Goal: Task Accomplishment & Management: Manage account settings

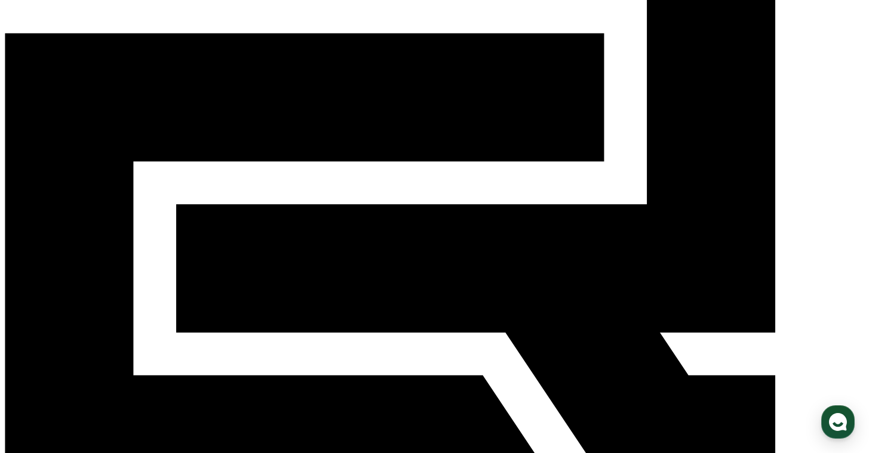
scroll to position [335, 0]
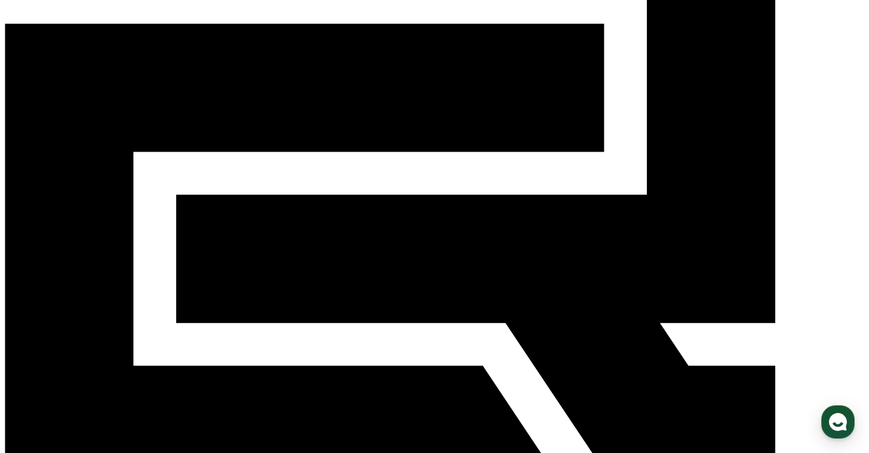
scroll to position [0, 0]
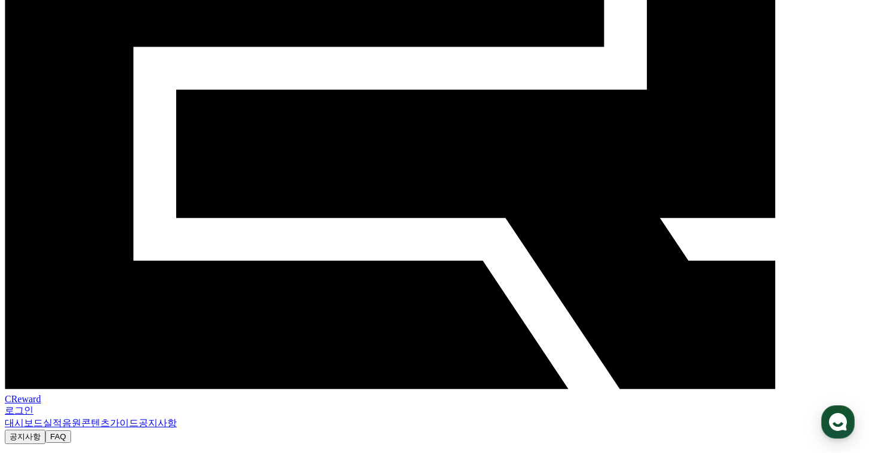
scroll to position [253, 0]
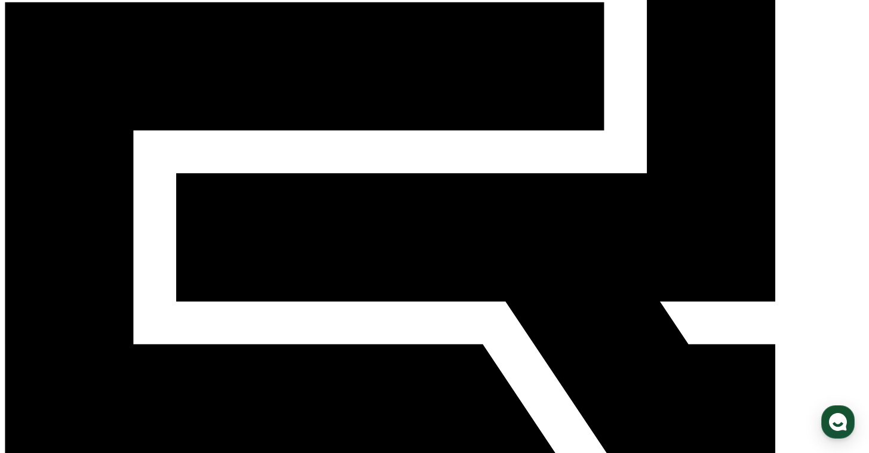
scroll to position [168, 0]
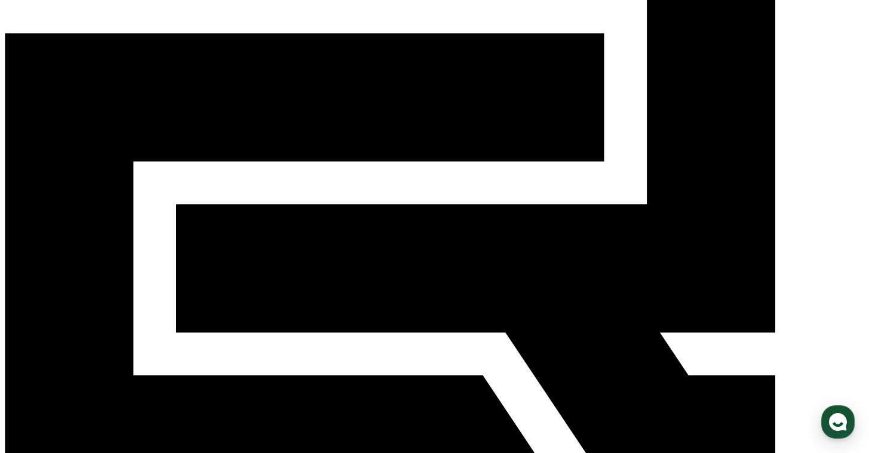
scroll to position [0, 0]
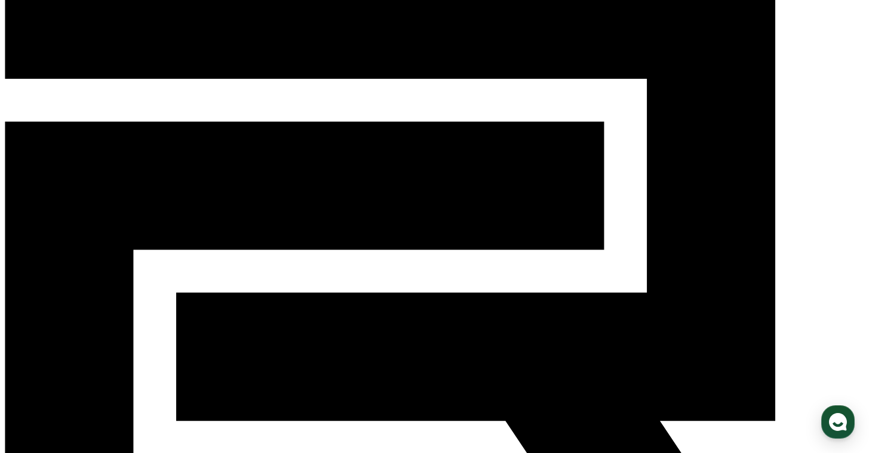
scroll to position [75, 0]
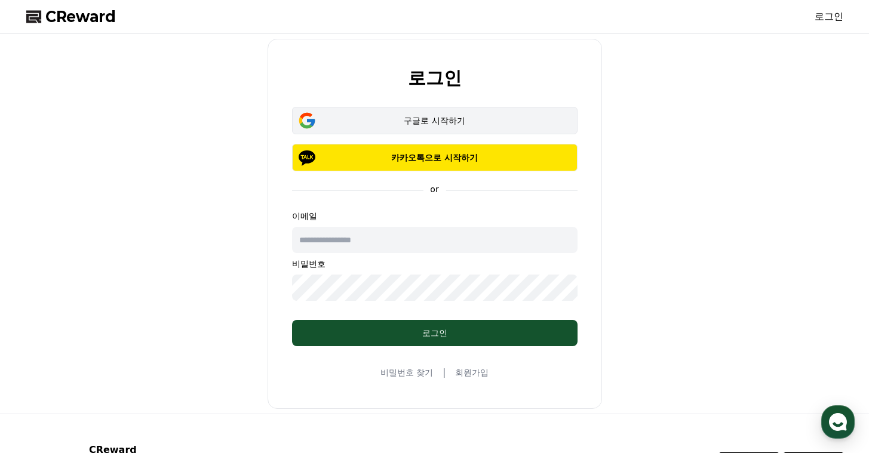
click at [434, 120] on div "구글로 시작하기" at bounding box center [434, 121] width 251 height 12
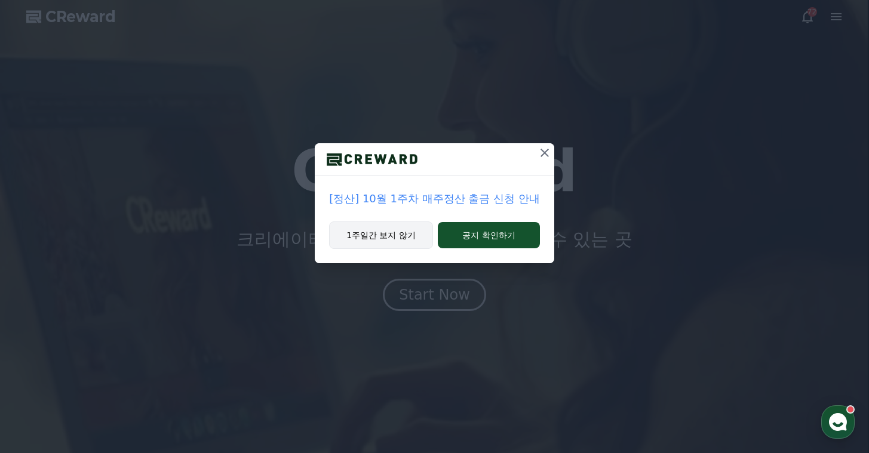
click at [407, 234] on button "1주일간 보지 않기" at bounding box center [381, 235] width 104 height 27
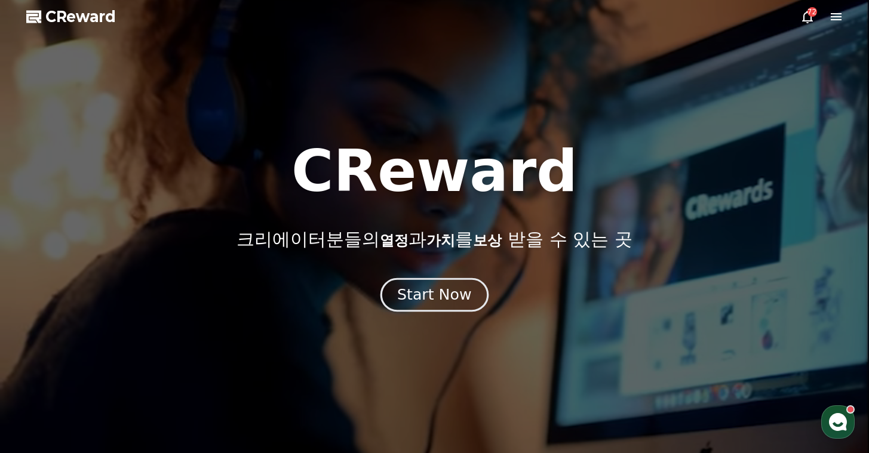
click at [439, 288] on div "Start Now" at bounding box center [434, 295] width 74 height 20
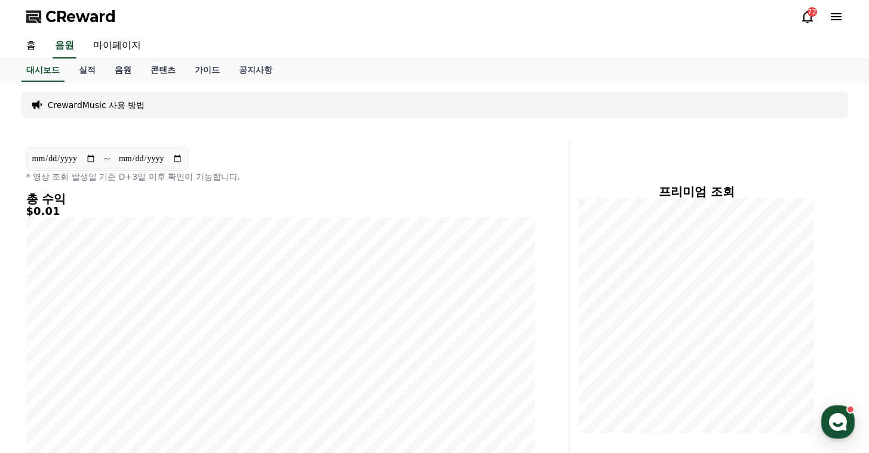
click at [112, 75] on link "음원" at bounding box center [123, 70] width 36 height 23
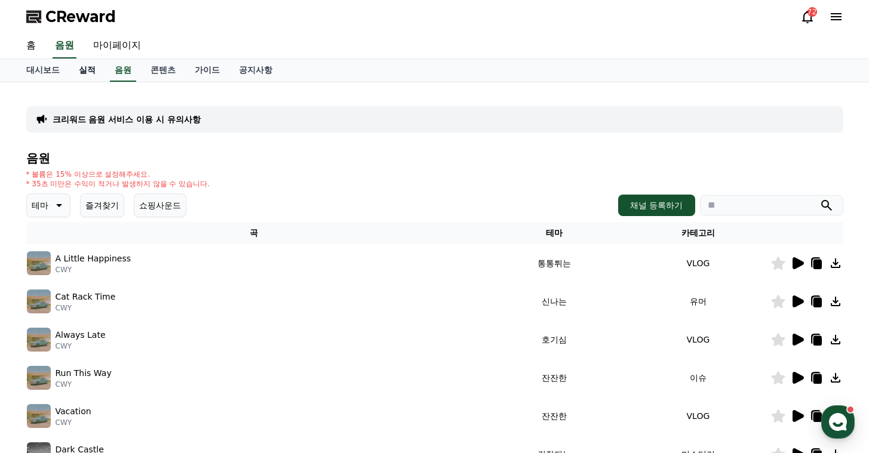
click at [77, 78] on link "실적" at bounding box center [87, 70] width 36 height 23
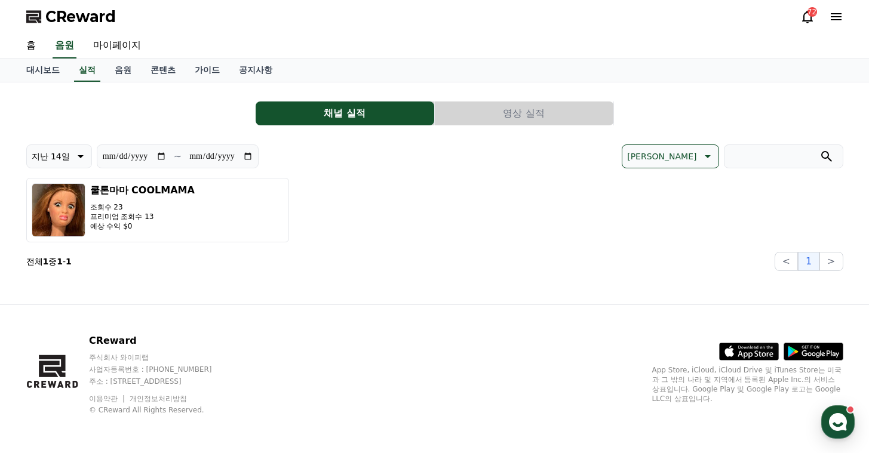
click at [477, 105] on button "영상 실적" at bounding box center [524, 114] width 179 height 24
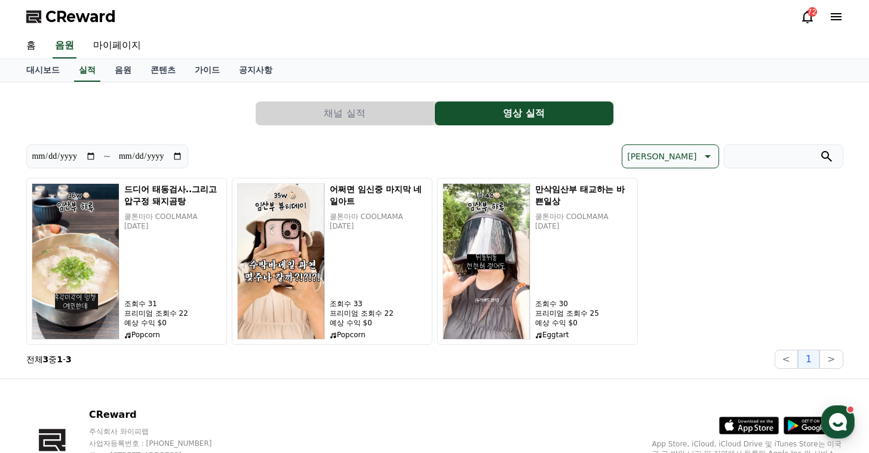
click at [186, 117] on div "채널 실적 영상 실적" at bounding box center [434, 114] width 817 height 24
click at [47, 70] on link "대시보드" at bounding box center [43, 70] width 53 height 23
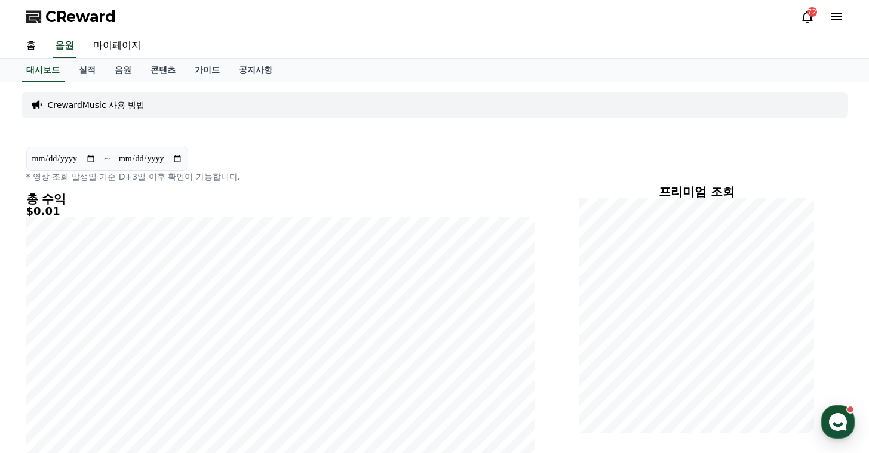
click at [81, 72] on link "실적" at bounding box center [87, 70] width 36 height 23
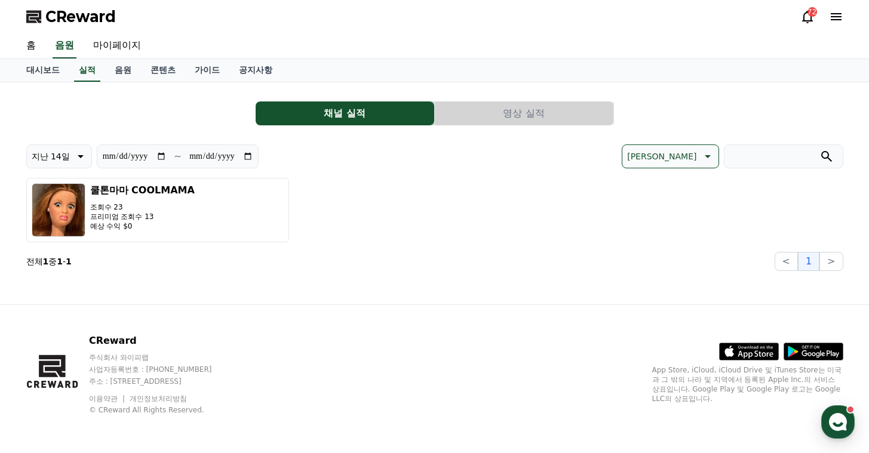
click at [498, 105] on button "영상 실적" at bounding box center [524, 114] width 179 height 24
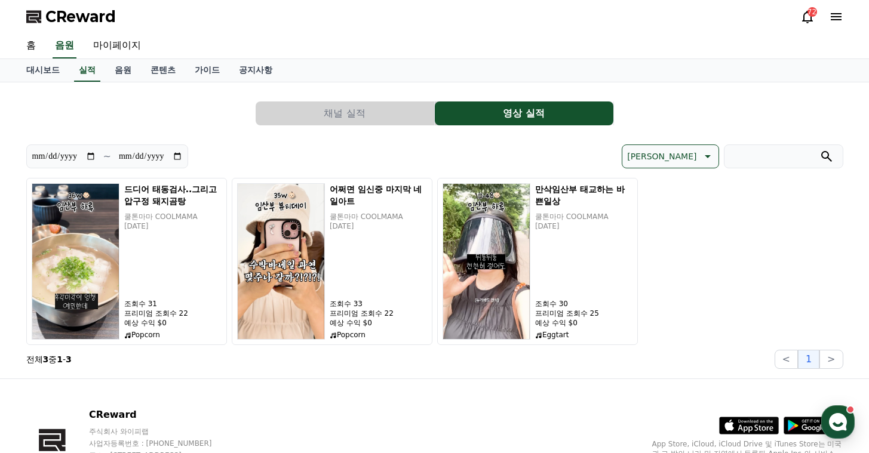
click at [340, 116] on button "채널 실적" at bounding box center [345, 114] width 179 height 24
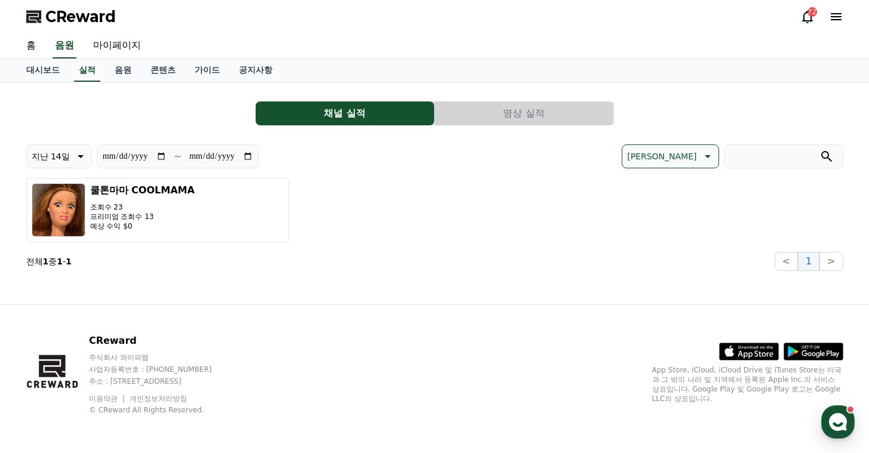
click at [461, 97] on div "**********" at bounding box center [434, 181] width 817 height 179
click at [460, 107] on button "영상 실적" at bounding box center [524, 114] width 179 height 24
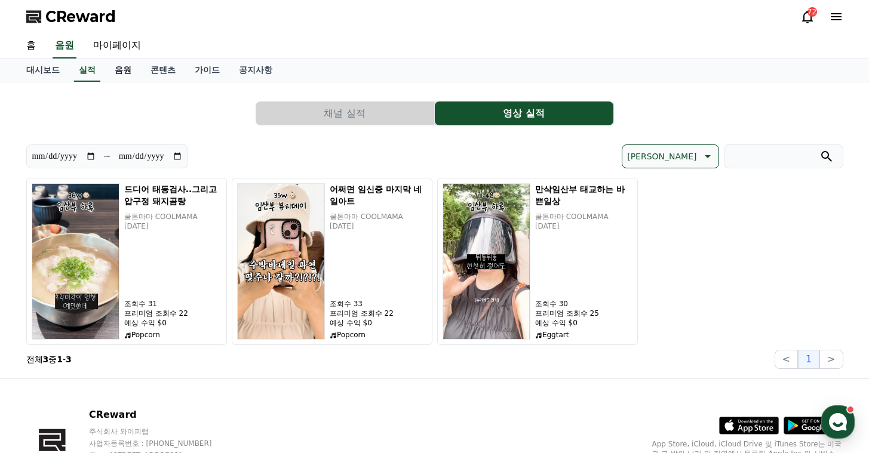
click at [107, 75] on link "음원" at bounding box center [123, 70] width 36 height 23
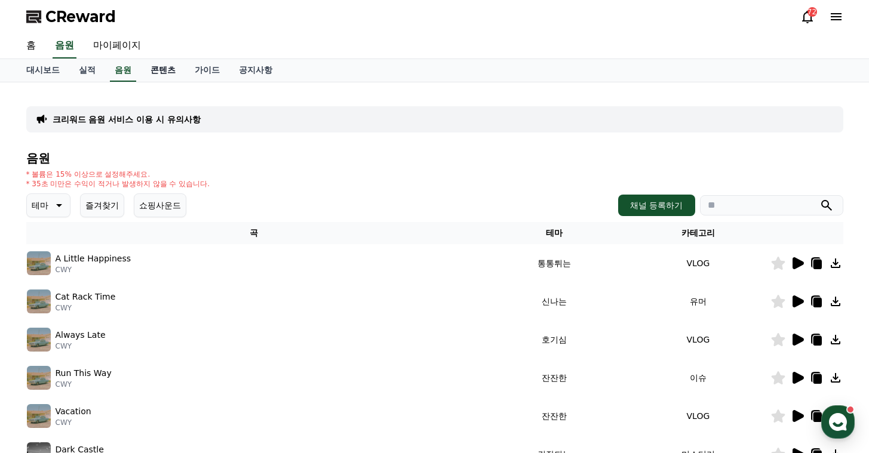
click at [141, 69] on link "콘텐츠" at bounding box center [163, 70] width 44 height 23
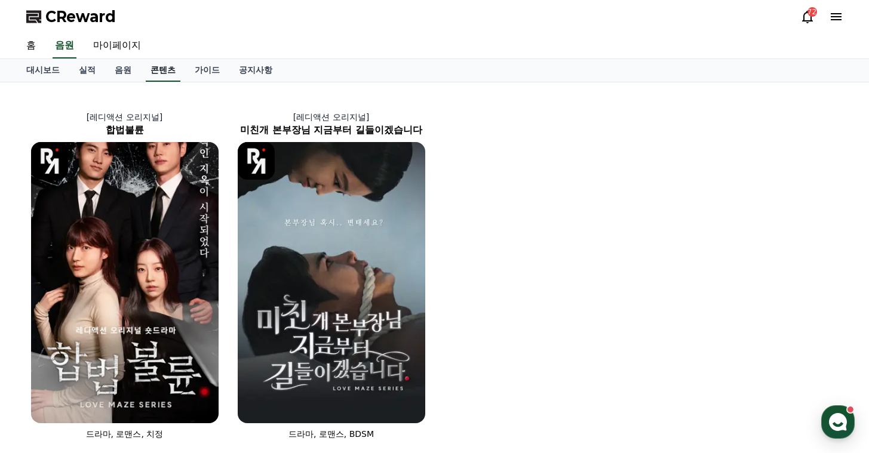
click at [167, 66] on link "콘텐츠" at bounding box center [163, 70] width 35 height 23
click at [192, 63] on link "가이드" at bounding box center [207, 70] width 44 height 23
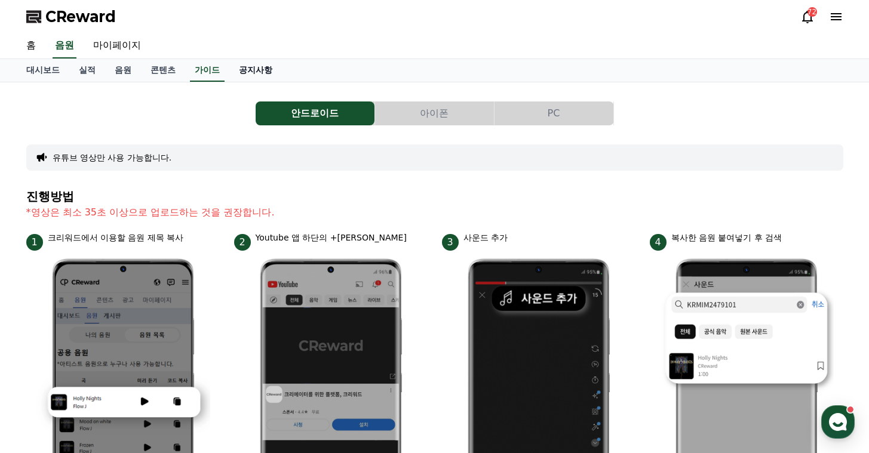
click at [235, 67] on link "공지사항" at bounding box center [255, 70] width 53 height 23
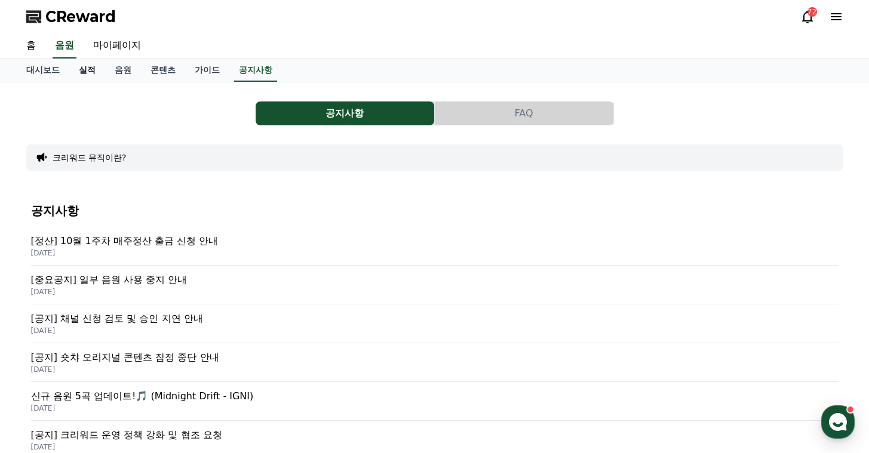
click at [82, 73] on link "실적" at bounding box center [87, 70] width 36 height 23
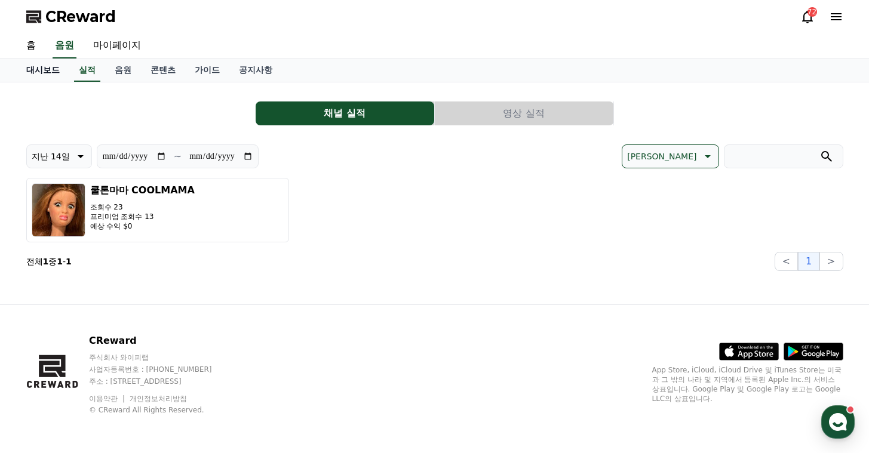
click at [50, 71] on link "대시보드" at bounding box center [43, 70] width 53 height 23
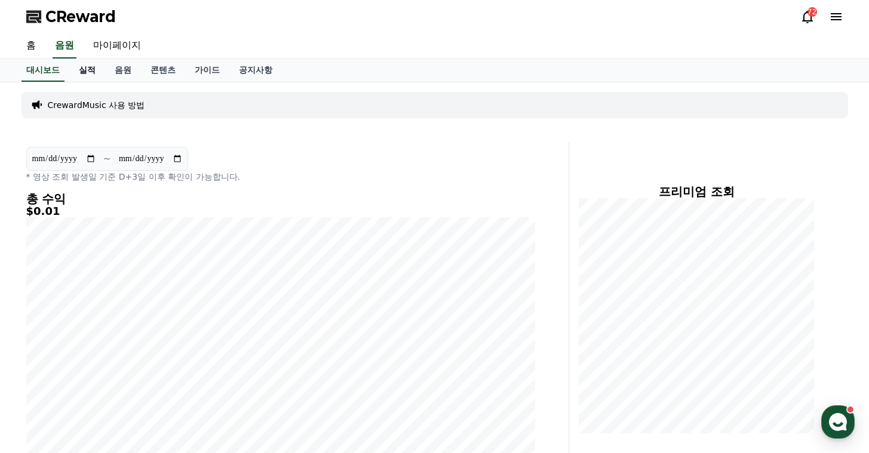
click at [73, 70] on link "실적" at bounding box center [87, 70] width 36 height 23
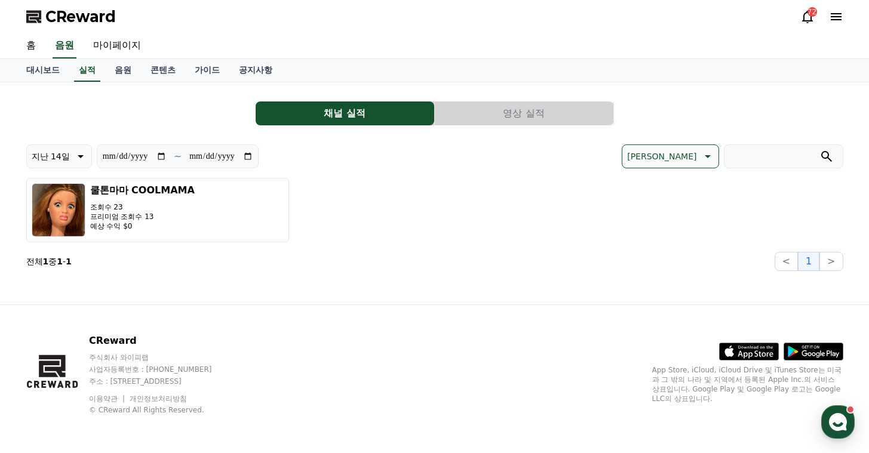
click at [810, 23] on icon at bounding box center [807, 17] width 14 height 14
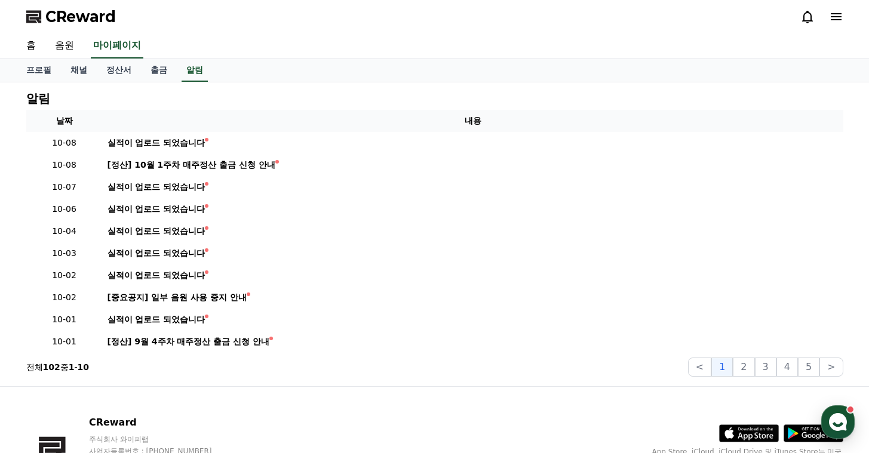
click at [806, 16] on icon at bounding box center [807, 17] width 14 height 14
click at [840, 23] on icon at bounding box center [836, 17] width 14 height 14
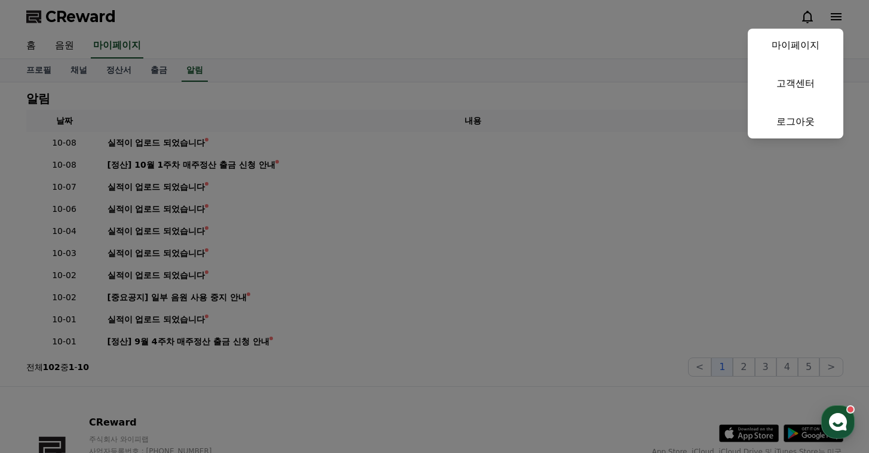
click at [836, 19] on button "close" at bounding box center [434, 226] width 869 height 453
